Goal: Book appointment/travel/reservation

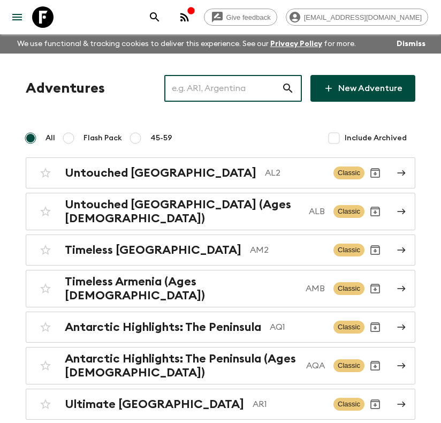
click at [232, 84] on input "text" at bounding box center [222, 88] width 117 height 30
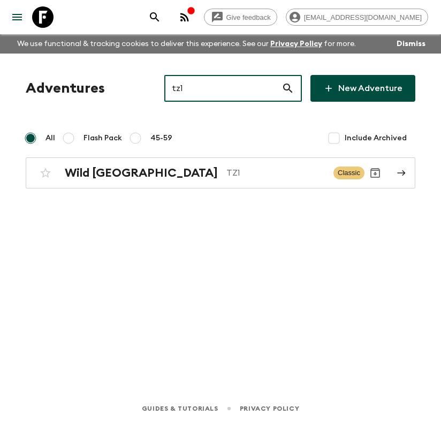
type input "tz1"
click at [177, 198] on div "Adventures tz1 ​ New Adventure All Flash Pack 45-59 Include Archived Wild [GEOG…" at bounding box center [220, 208] width 441 height 310
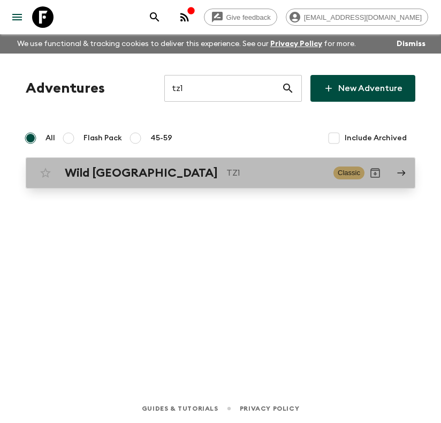
click at [179, 181] on div "Wild Tanzania TZ1 Classic" at bounding box center [200, 172] width 330 height 21
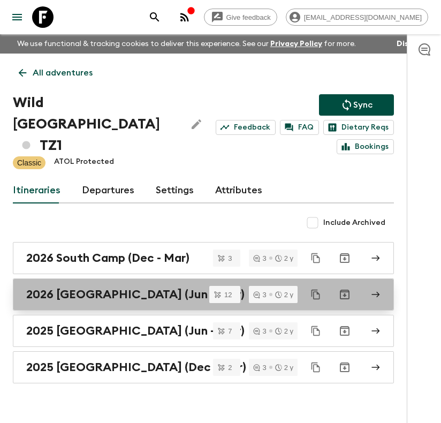
click at [165, 282] on link "2026 [GEOGRAPHIC_DATA] (Jun - Nov)" at bounding box center [203, 294] width 381 height 32
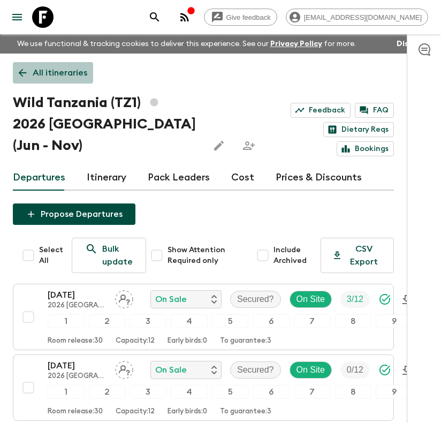
click at [40, 71] on p "All itineraries" at bounding box center [60, 72] width 55 height 13
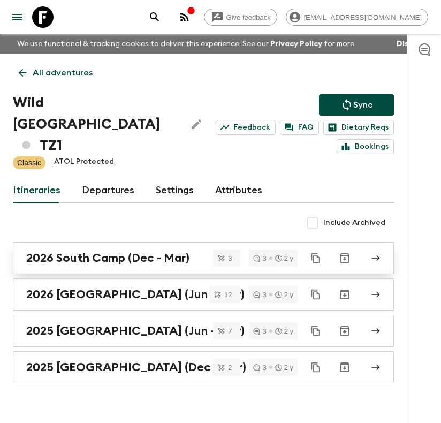
click at [130, 257] on h2 "2026 South Camp (Dec - Mar)" at bounding box center [107, 258] width 163 height 14
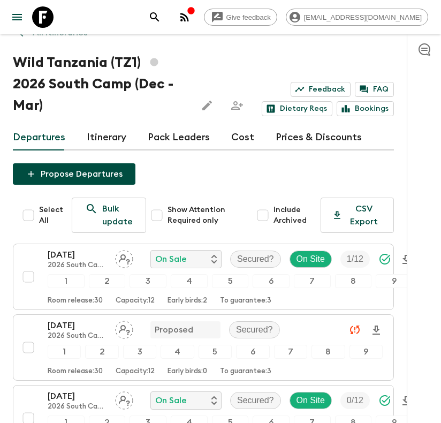
scroll to position [166, 0]
